Goal: Transaction & Acquisition: Obtain resource

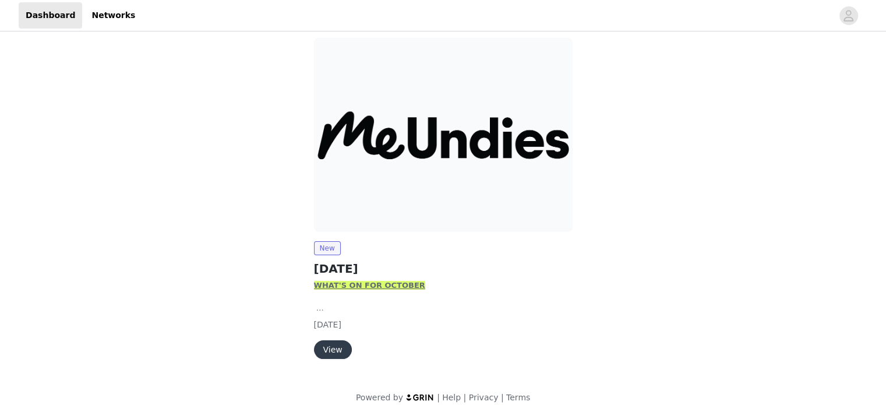
scroll to position [105, 0]
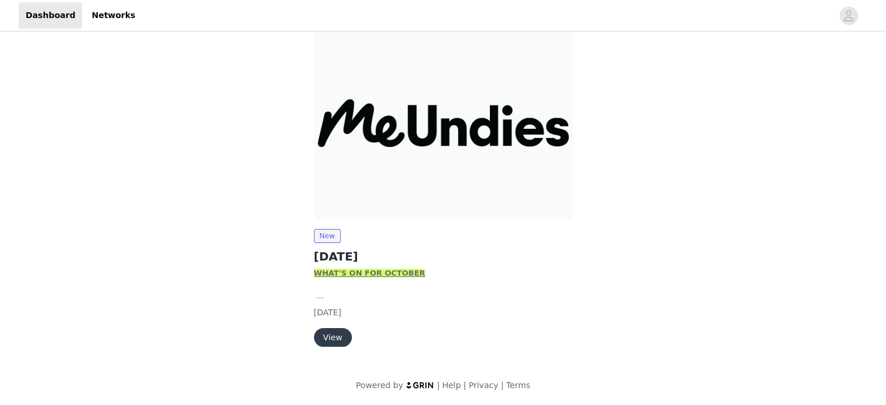
click at [323, 328] on button "View" at bounding box center [333, 337] width 38 height 19
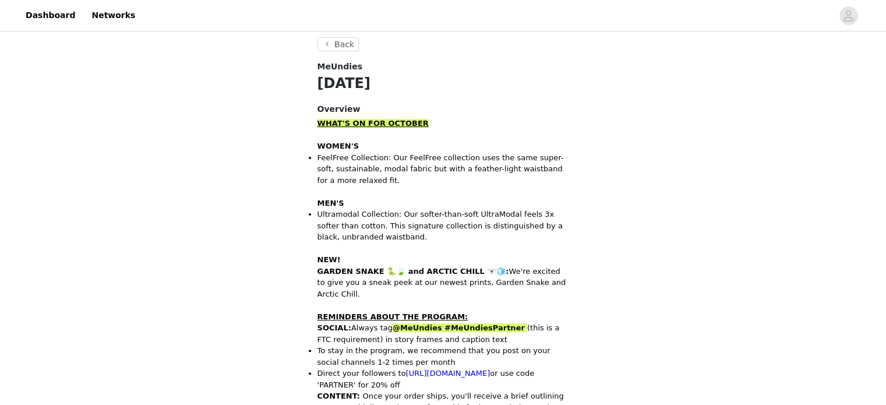
scroll to position [291, 0]
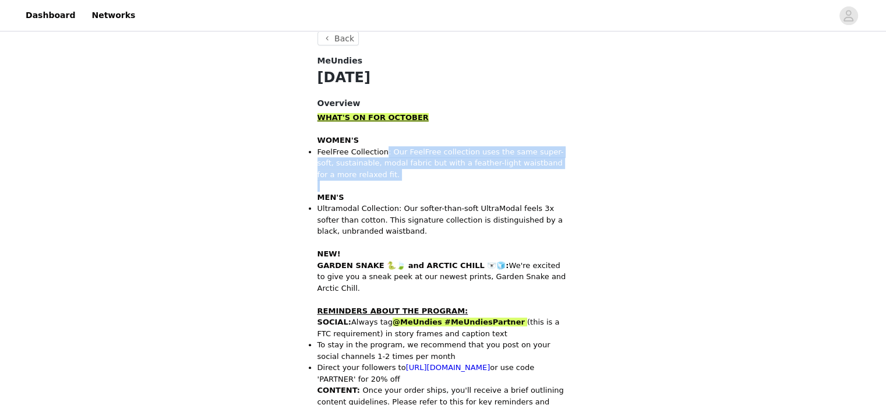
drag, startPoint x: 380, startPoint y: 152, endPoint x: 493, endPoint y: 181, distance: 116.6
click at [493, 181] on div "W HAT'S ON FOR OCTOBER WOMEN'S FeelFree Collection: Our FeelFree collection use…" at bounding box center [443, 288] width 252 height 352
click at [493, 181] on p at bounding box center [443, 186] width 252 height 12
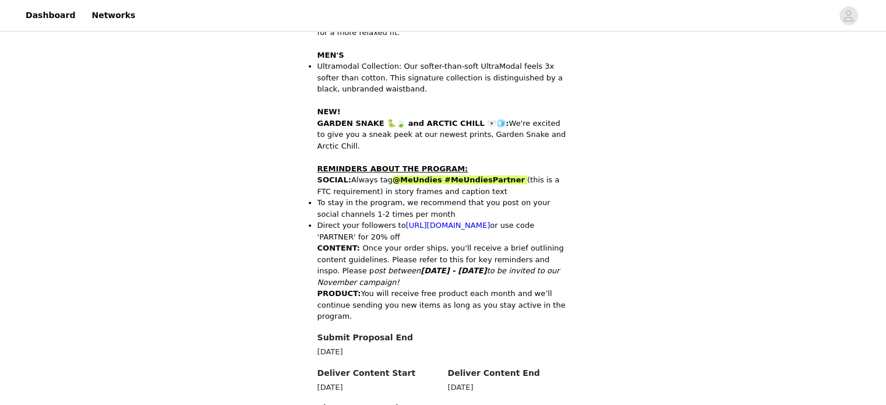
scroll to position [466, 0]
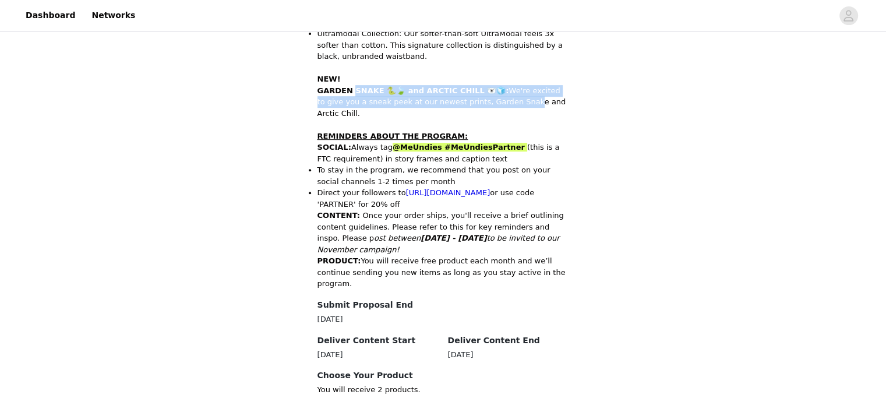
drag, startPoint x: 350, startPoint y: 96, endPoint x: 487, endPoint y: 97, distance: 137.5
click at [487, 97] on p "GARDEN SNAKE 🐍🍃 and ARCTIC CHILL 🐻‍❄️🧊: We're excited to give you a sneak peek …" at bounding box center [443, 102] width 252 height 34
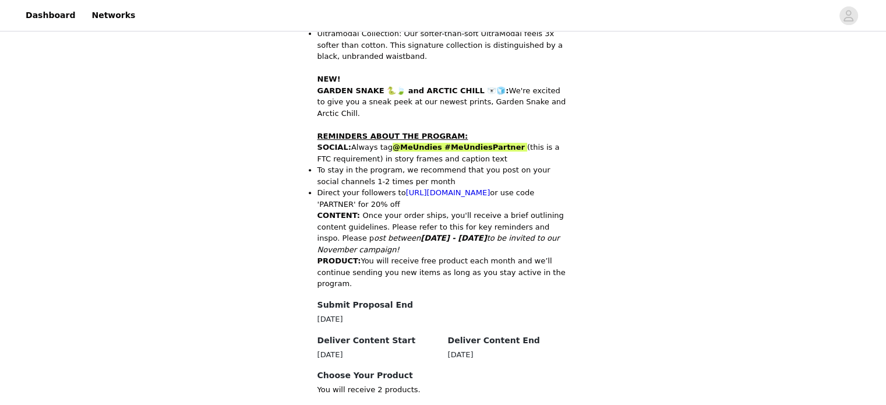
scroll to position [524, 0]
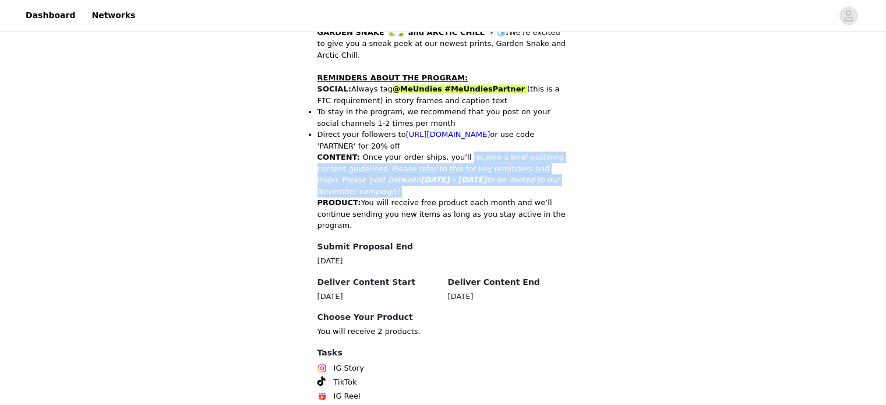
drag, startPoint x: 454, startPoint y: 146, endPoint x: 553, endPoint y: 167, distance: 100.8
click at [553, 167] on p "CONTENT: Once your order ships, you'll receive a brief outlining content guidel…" at bounding box center [443, 173] width 252 height 45
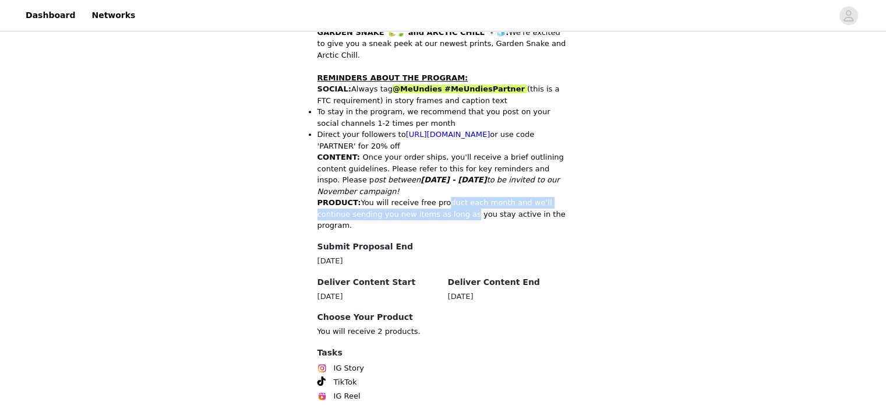
drag, startPoint x: 431, startPoint y: 181, endPoint x: 424, endPoint y: 192, distance: 13.1
click at [424, 197] on p "PRODUCT: You will receive free product each month and we’ll continue sending yo…" at bounding box center [443, 214] width 252 height 34
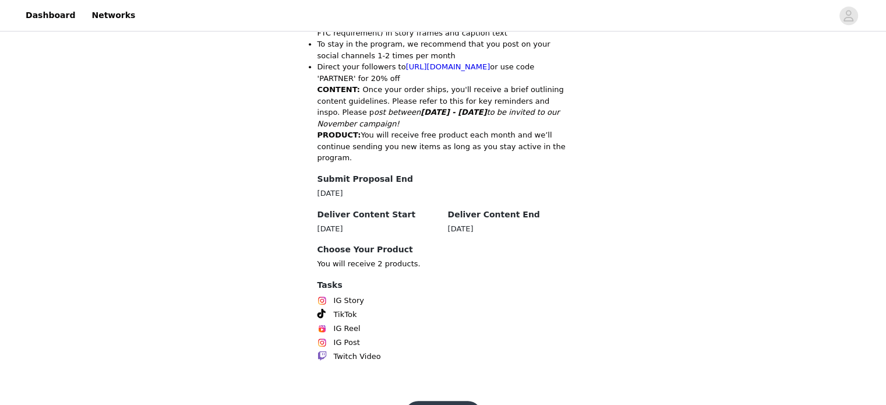
scroll to position [595, 0]
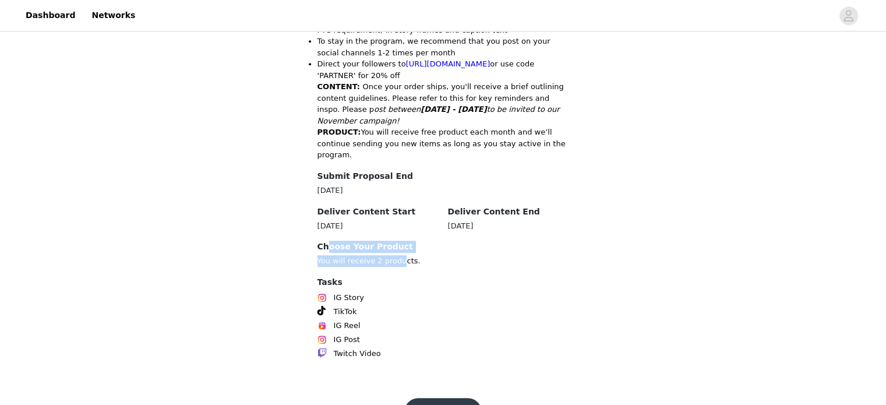
drag, startPoint x: 328, startPoint y: 213, endPoint x: 396, endPoint y: 223, distance: 68.4
click at [396, 241] on div "Choose Your Product You will receive 2 products." at bounding box center [443, 254] width 252 height 26
click at [396, 255] on p "You will receive 2 products." at bounding box center [443, 261] width 252 height 12
click at [435, 398] on button "Get Started" at bounding box center [442, 412] width 77 height 28
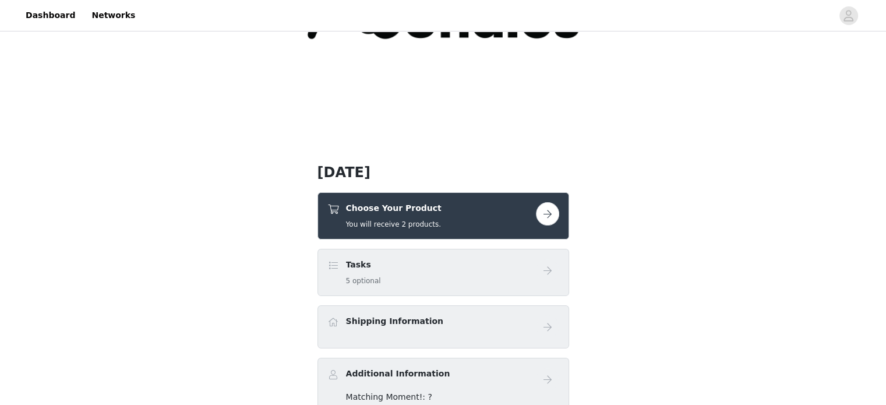
scroll to position [233, 0]
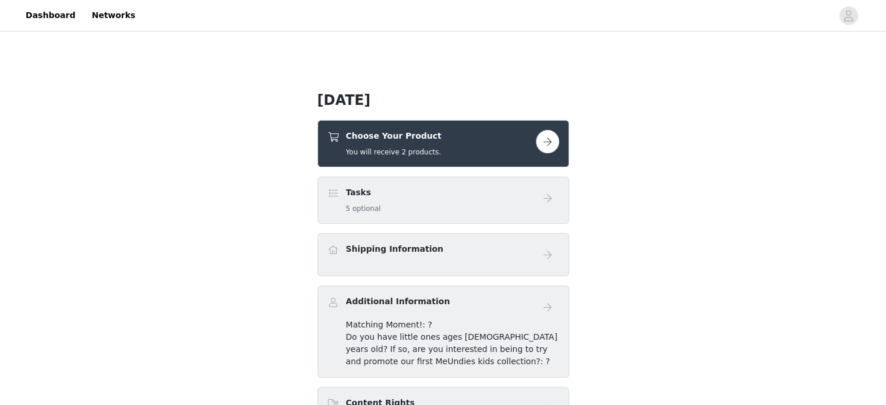
click at [546, 132] on button "button" at bounding box center [547, 141] width 23 height 23
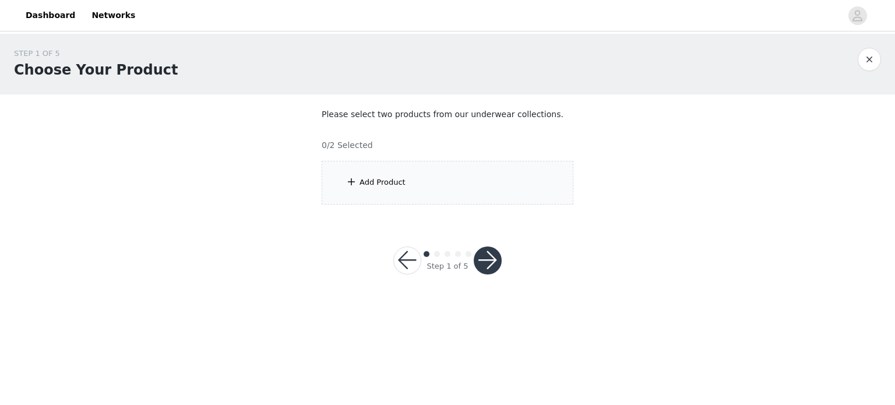
click at [357, 183] on div "Add Product" at bounding box center [448, 183] width 252 height 44
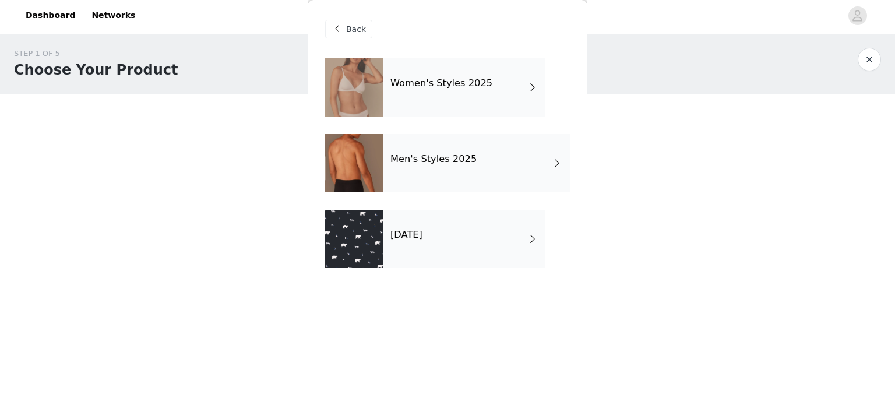
click at [420, 212] on div "[DATE]" at bounding box center [464, 239] width 162 height 58
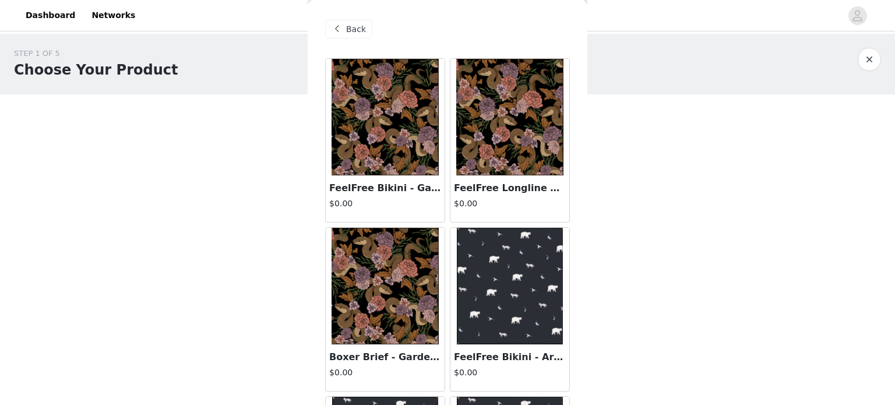
click at [349, 31] on span "Back" at bounding box center [356, 29] width 20 height 12
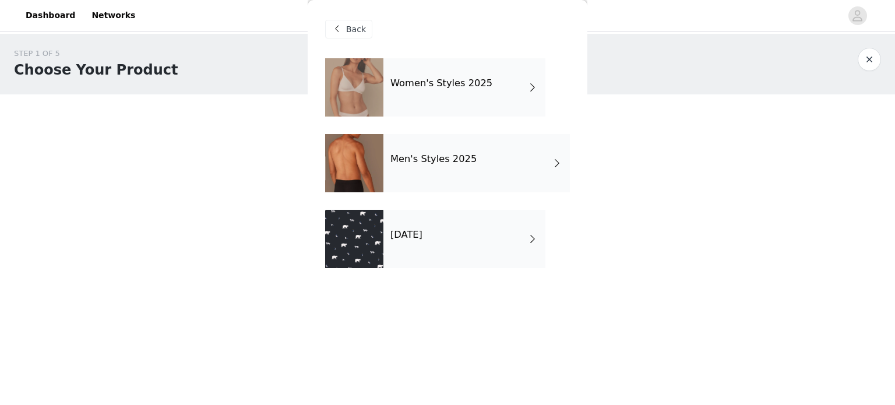
click at [405, 89] on h4 "Women's Styles 2025" at bounding box center [441, 83] width 102 height 10
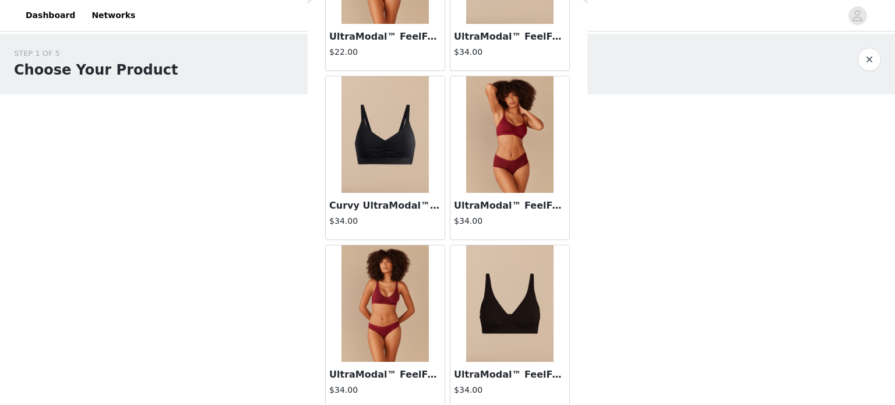
scroll to position [1375, 0]
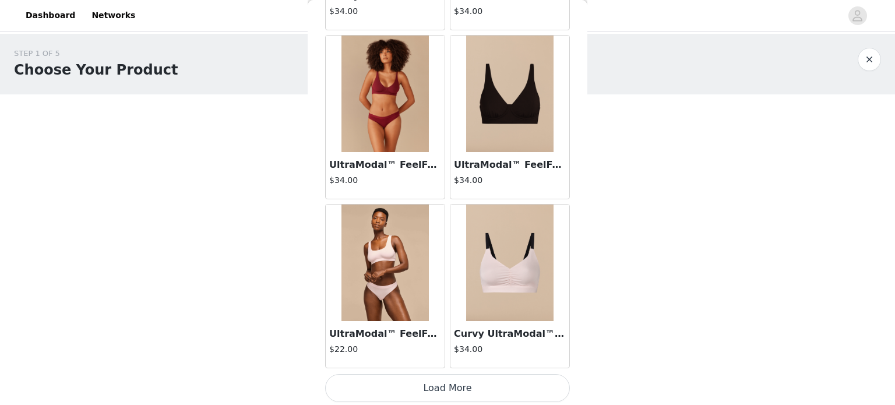
click at [438, 382] on button "Load More" at bounding box center [447, 388] width 245 height 28
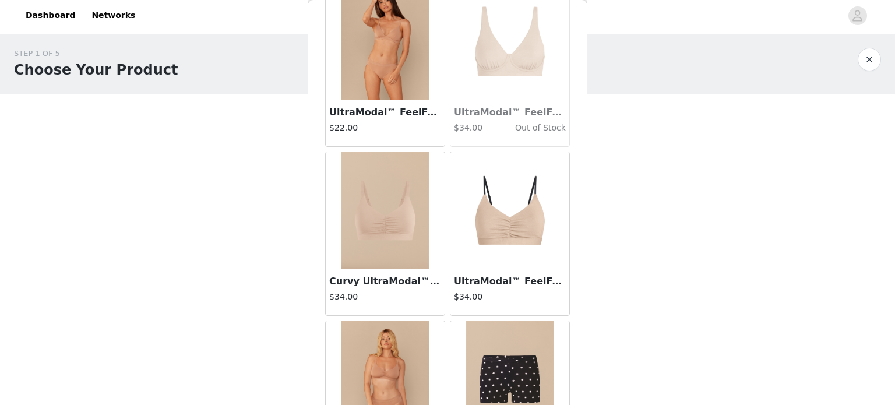
scroll to position [3062, 0]
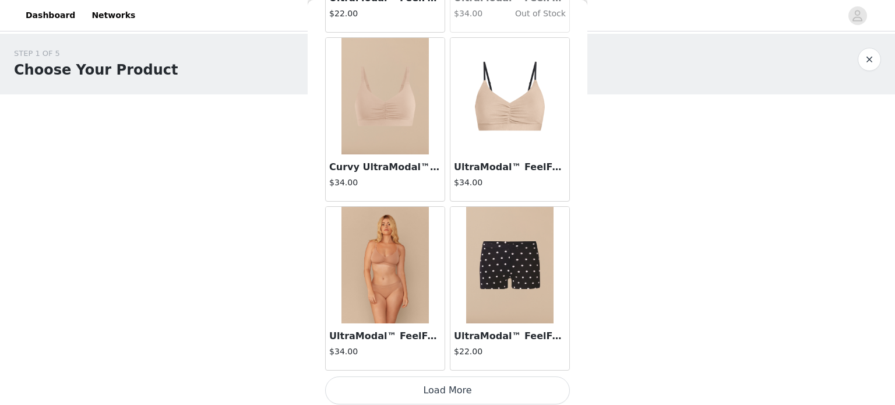
click at [461, 389] on button "Load More" at bounding box center [447, 390] width 245 height 28
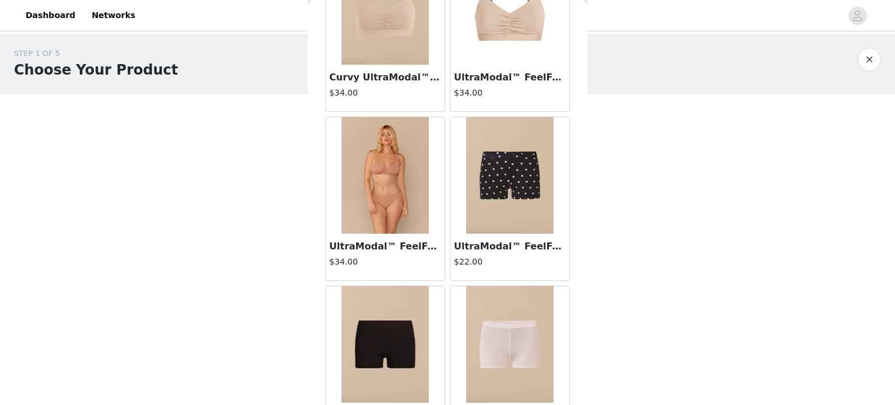
scroll to position [3193, 0]
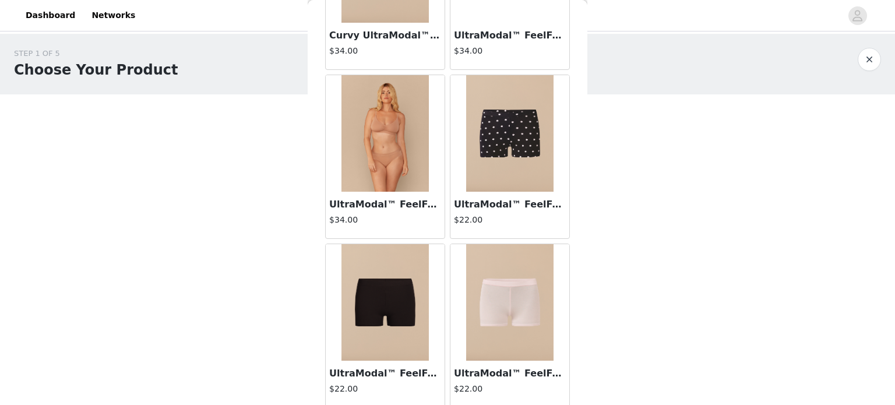
click at [496, 179] on img at bounding box center [509, 133] width 87 height 117
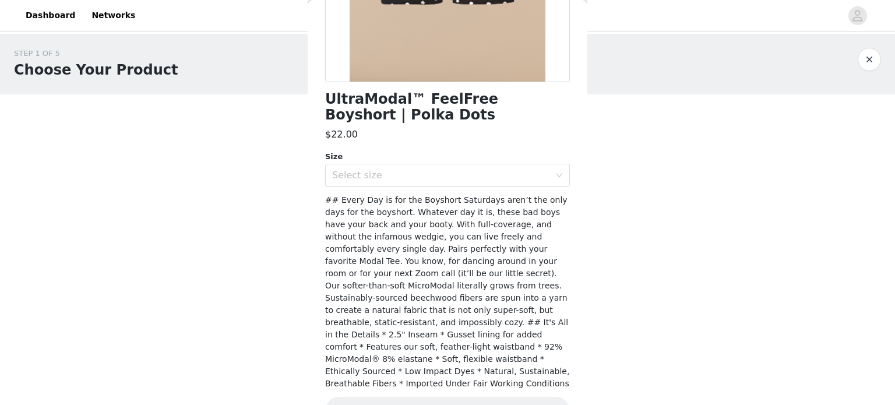
scroll to position [259, 0]
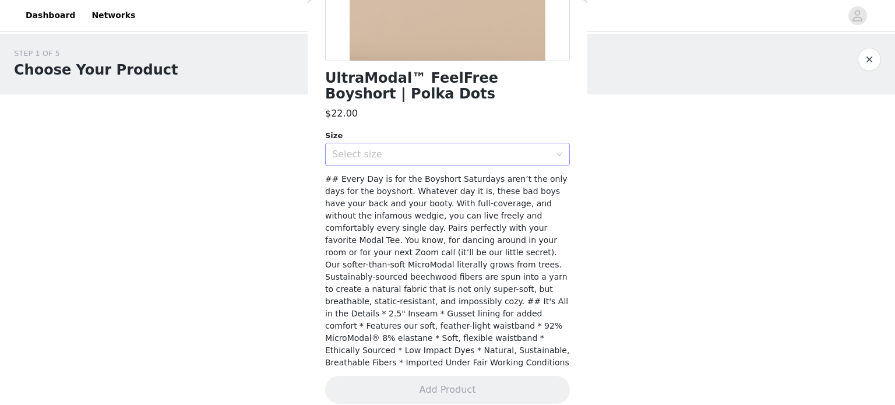
click at [475, 149] on div "Select size" at bounding box center [441, 155] width 218 height 12
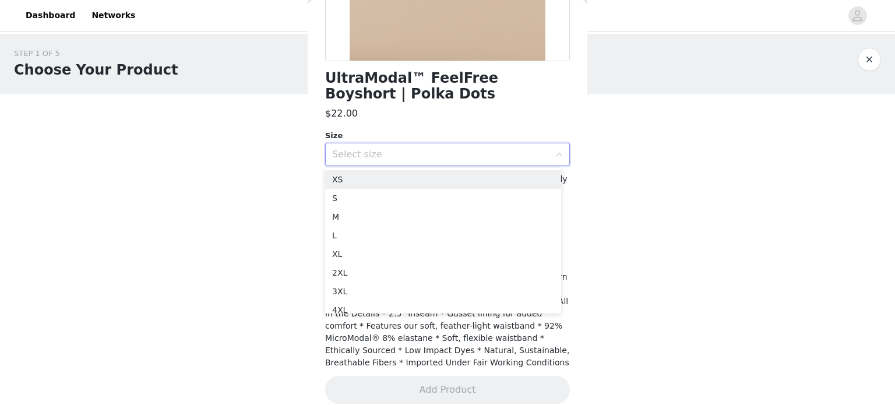
click at [474, 122] on div "UltraModal™ FeelFree Boyshort | Polka Dots $22.00 Size Select size ## Every Day…" at bounding box center [447, 108] width 245 height 619
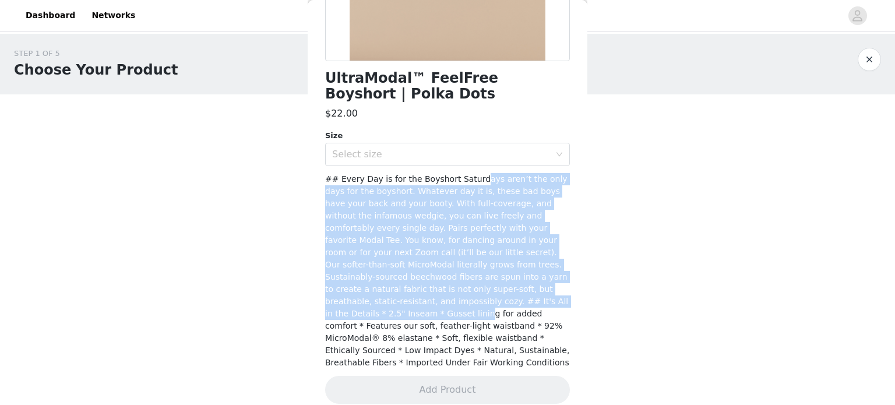
drag, startPoint x: 466, startPoint y: 182, endPoint x: 482, endPoint y: 299, distance: 118.1
click at [482, 299] on span "## Every Day is for the Boyshort Saturdays aren’t the only days for the boyshor…" at bounding box center [447, 270] width 244 height 193
drag, startPoint x: 428, startPoint y: 184, endPoint x: 417, endPoint y: 301, distance: 117.0
click at [417, 301] on div "## Every Day is for the Boyshort Saturdays aren’t the only days for the boyshor…" at bounding box center [447, 271] width 245 height 196
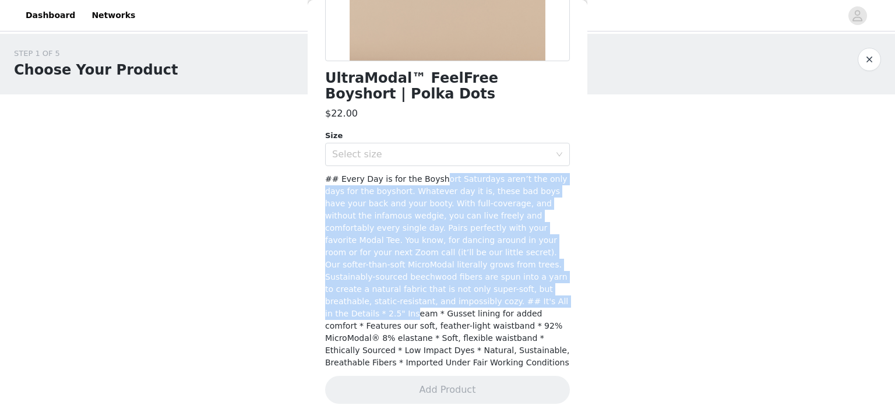
click at [417, 301] on span "## Every Day is for the Boyshort Saturdays aren’t the only days for the boyshor…" at bounding box center [447, 270] width 244 height 193
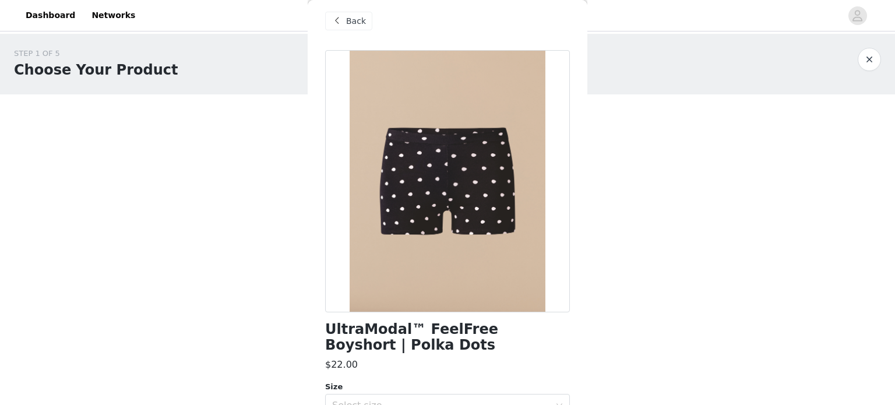
scroll to position [0, 0]
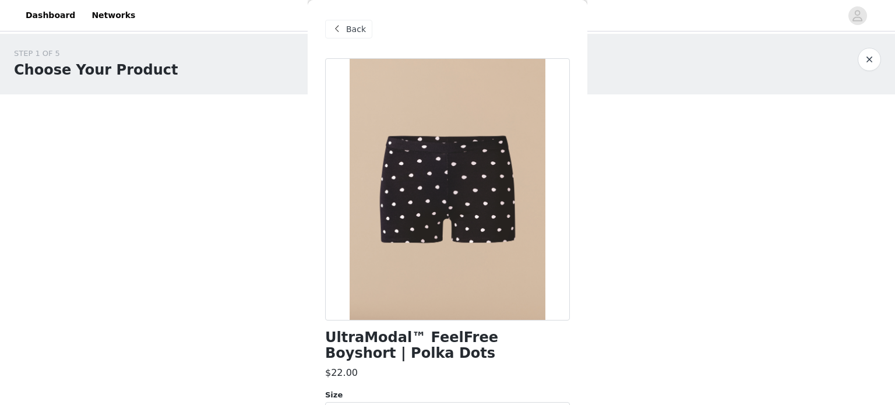
click at [357, 24] on span "Back" at bounding box center [356, 29] width 20 height 12
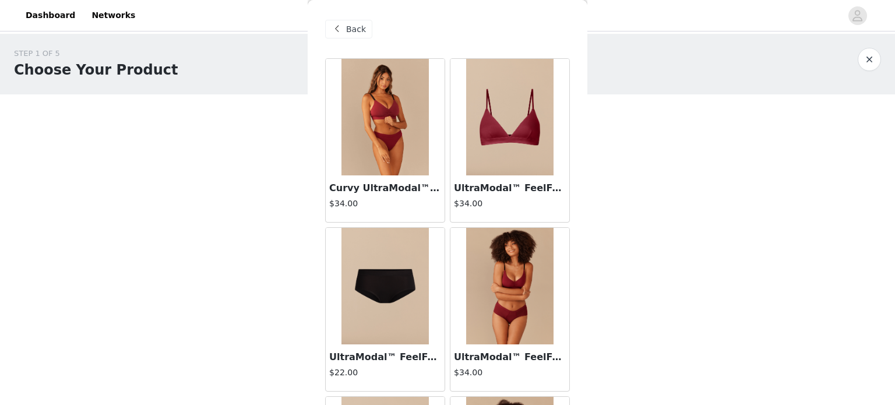
click at [499, 156] on img at bounding box center [509, 117] width 87 height 117
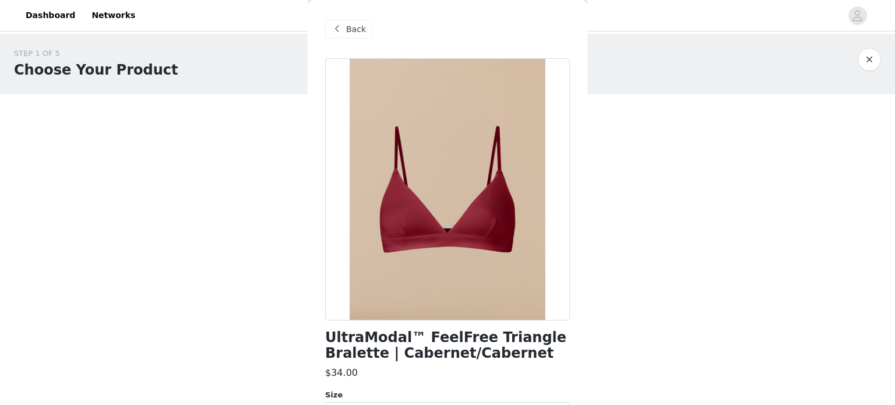
click at [350, 26] on span "Back" at bounding box center [356, 29] width 20 height 12
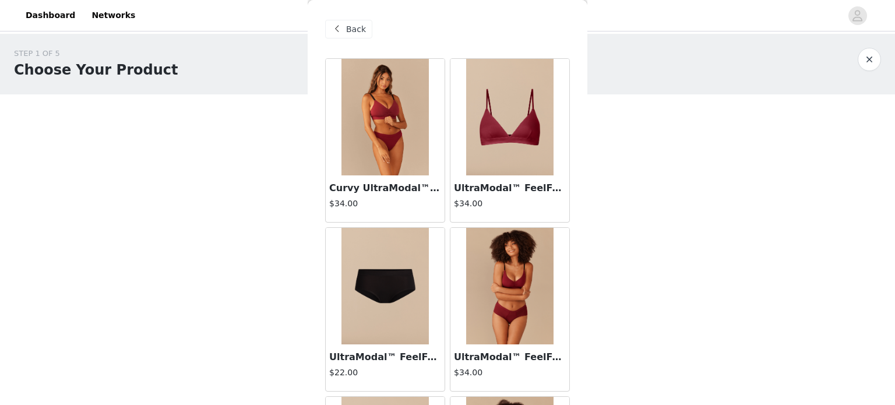
click at [410, 302] on img at bounding box center [384, 286] width 87 height 117
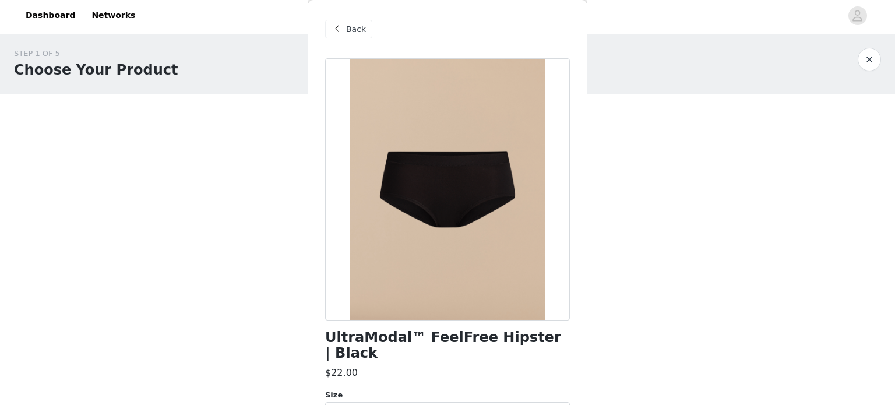
click at [351, 30] on span "Back" at bounding box center [356, 29] width 20 height 12
